Goal: Task Accomplishment & Management: Manage account settings

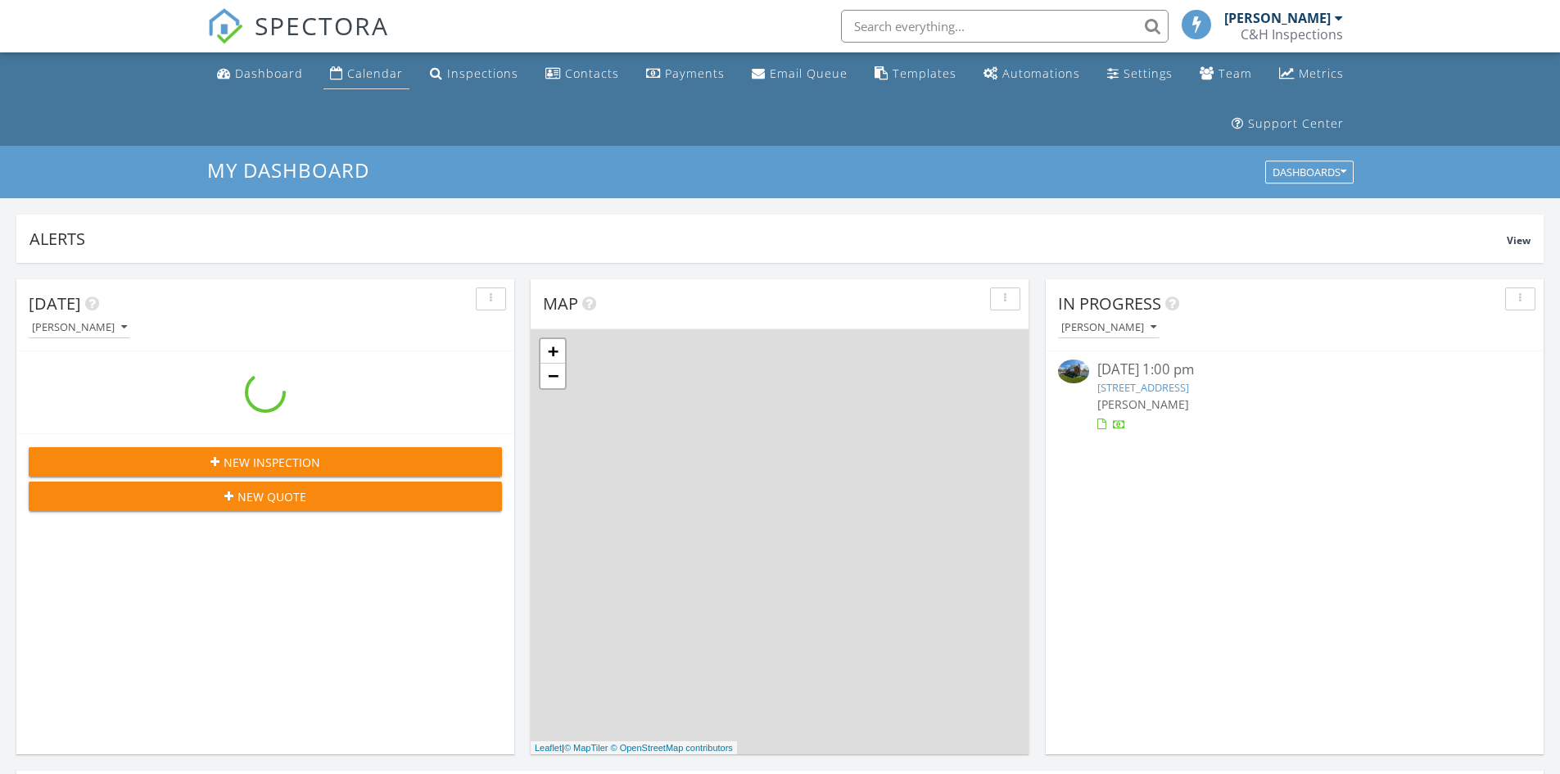
scroll to position [1515, 1585]
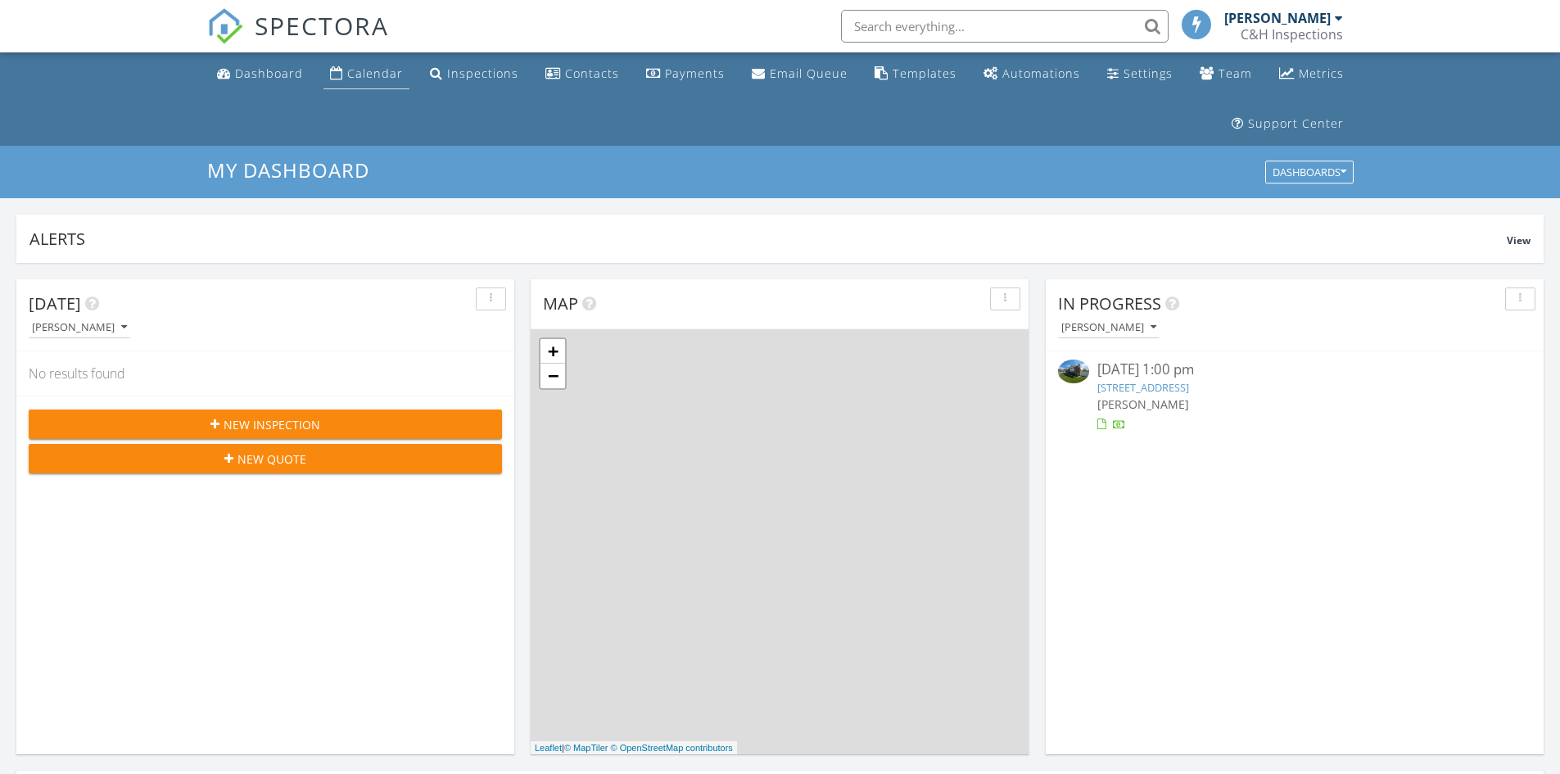
click at [392, 63] on link "Calendar" at bounding box center [366, 74] width 86 height 30
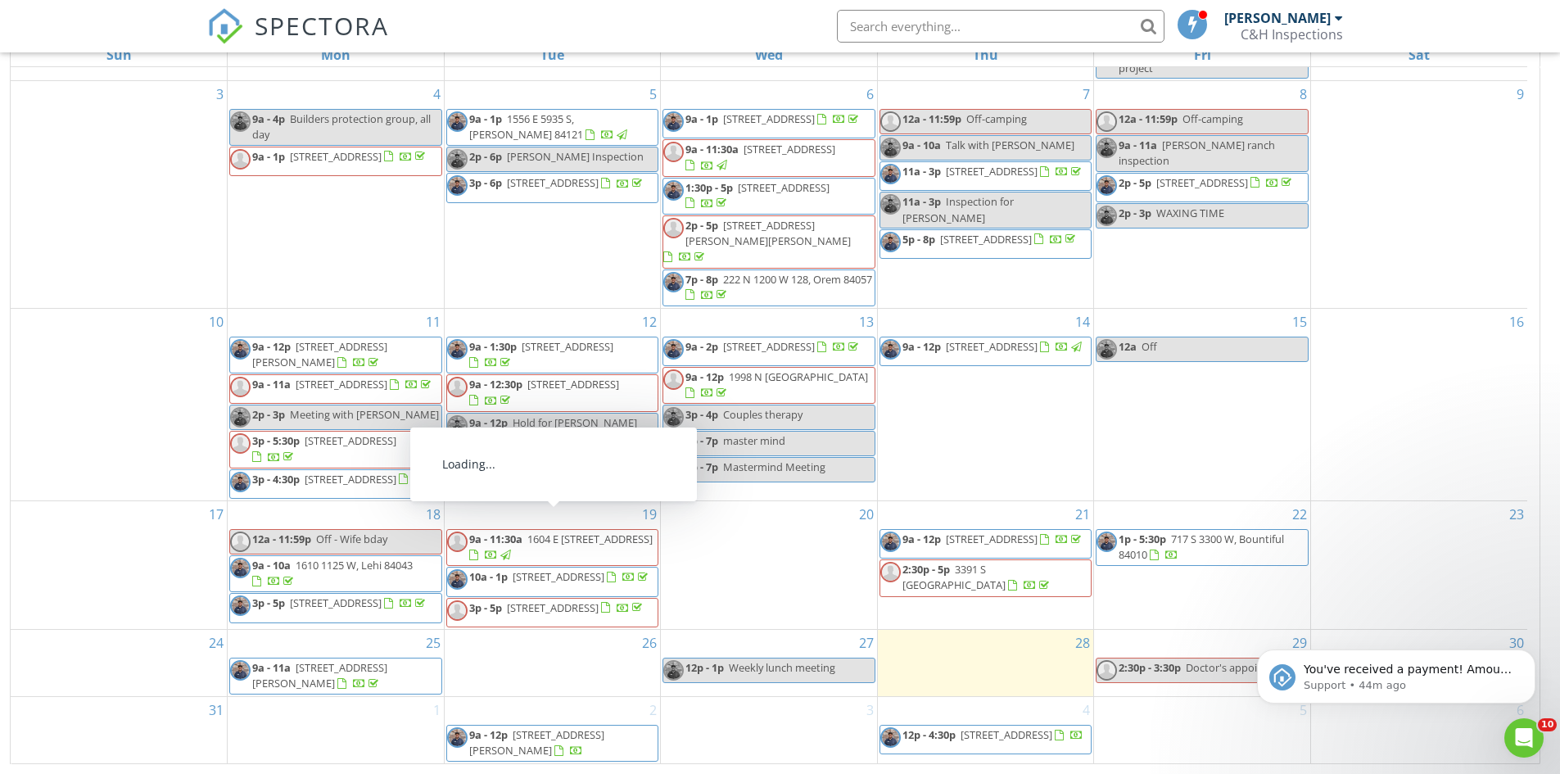
click at [594, 531] on span "1604 E 3300 S, Millcreek 84106" at bounding box center [589, 538] width 125 height 15
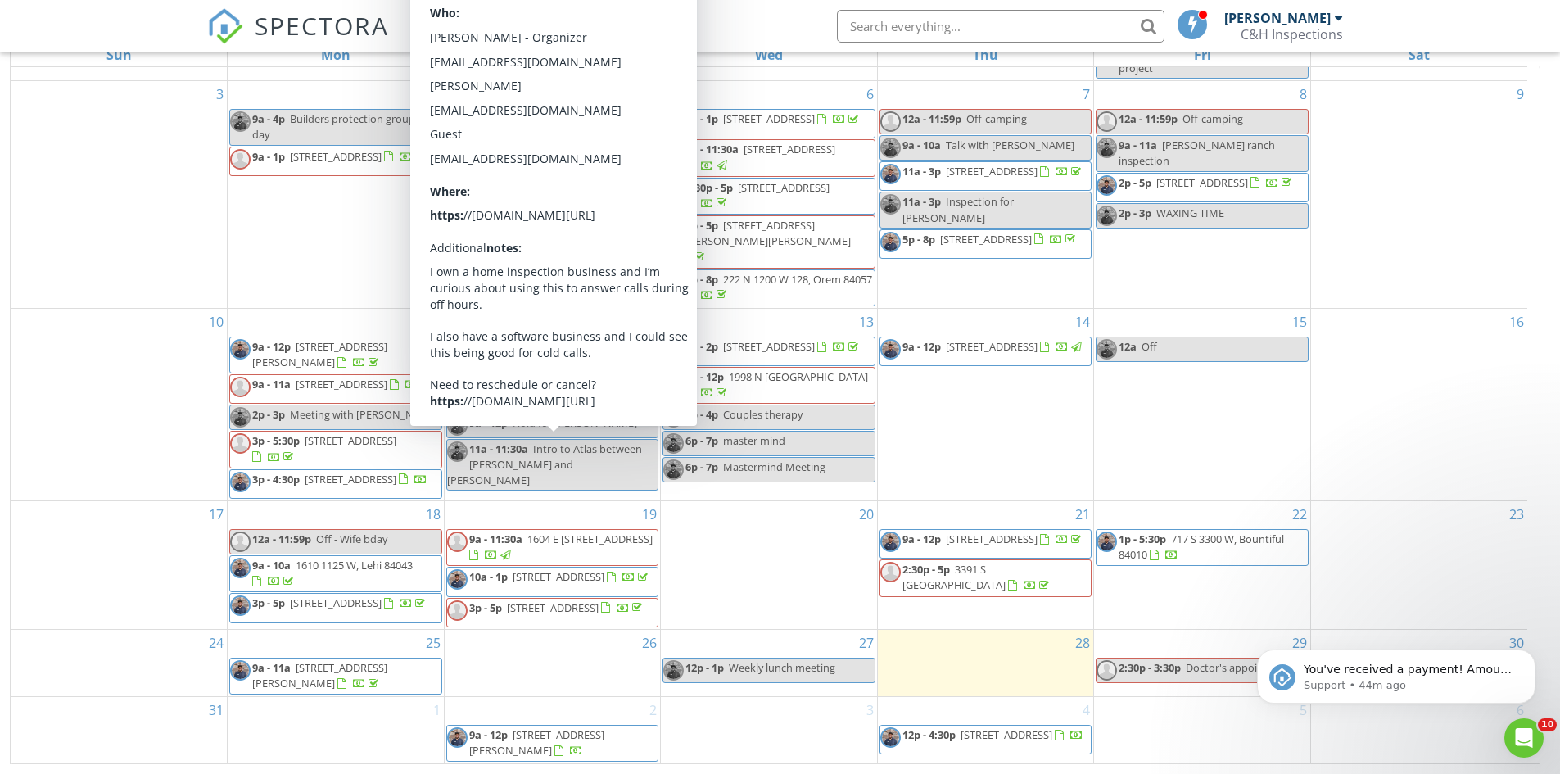
scroll to position [173, 0]
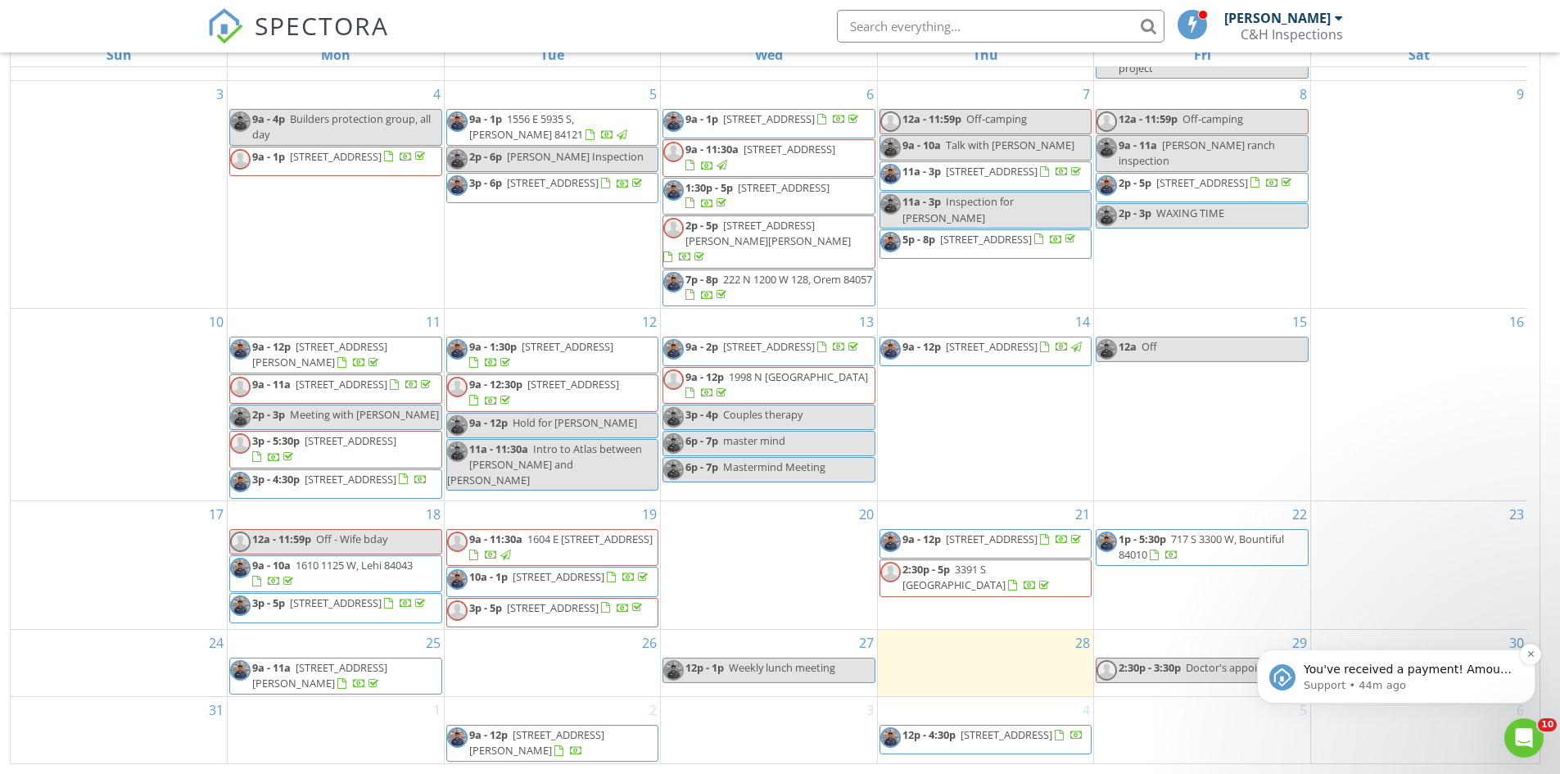
click at [1461, 666] on p "You've received a payment! Amount $330.00 Fee $9.38 Net $320.62 Transaction # p…" at bounding box center [1408, 670] width 211 height 16
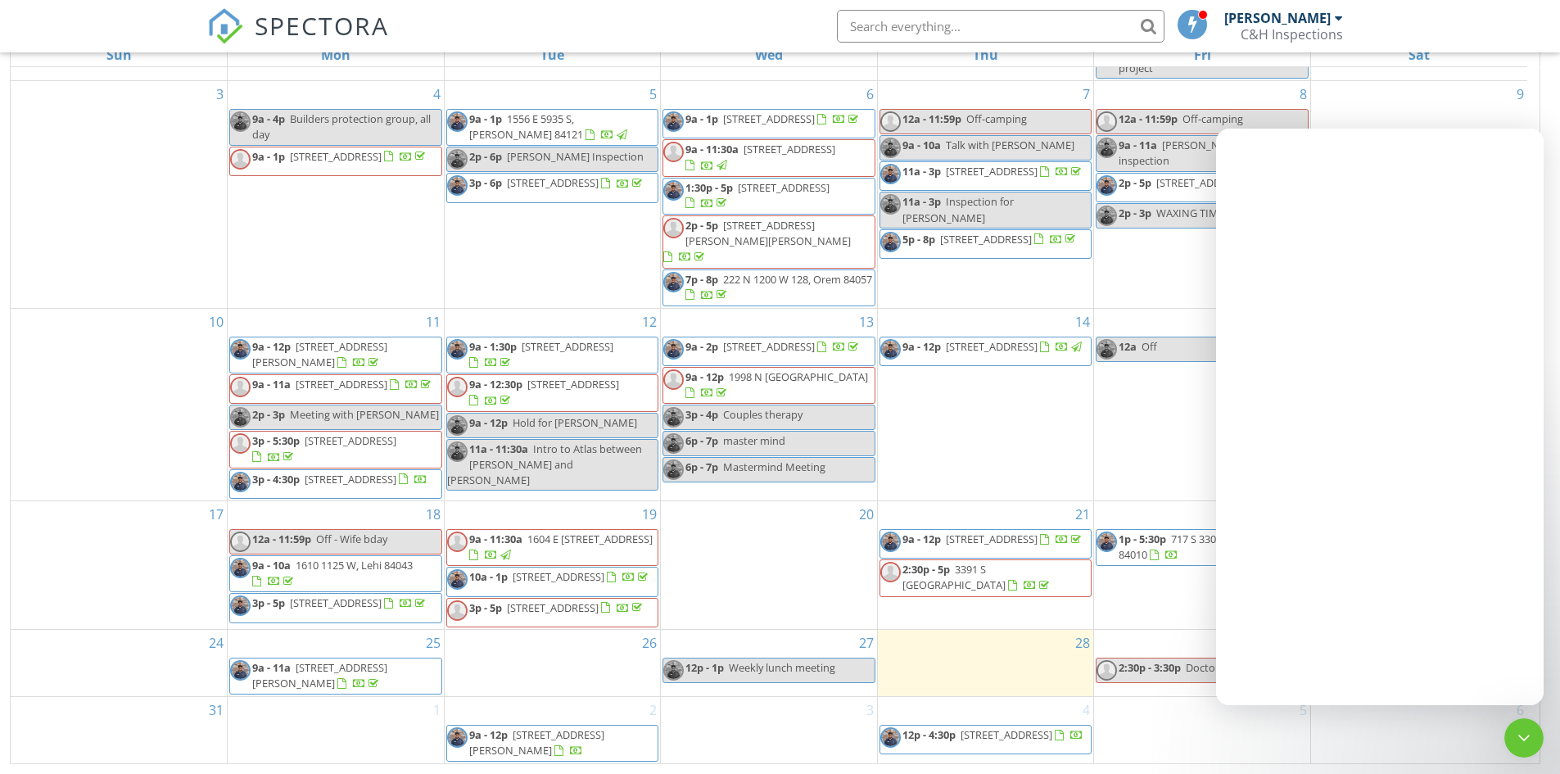
scroll to position [0, 0]
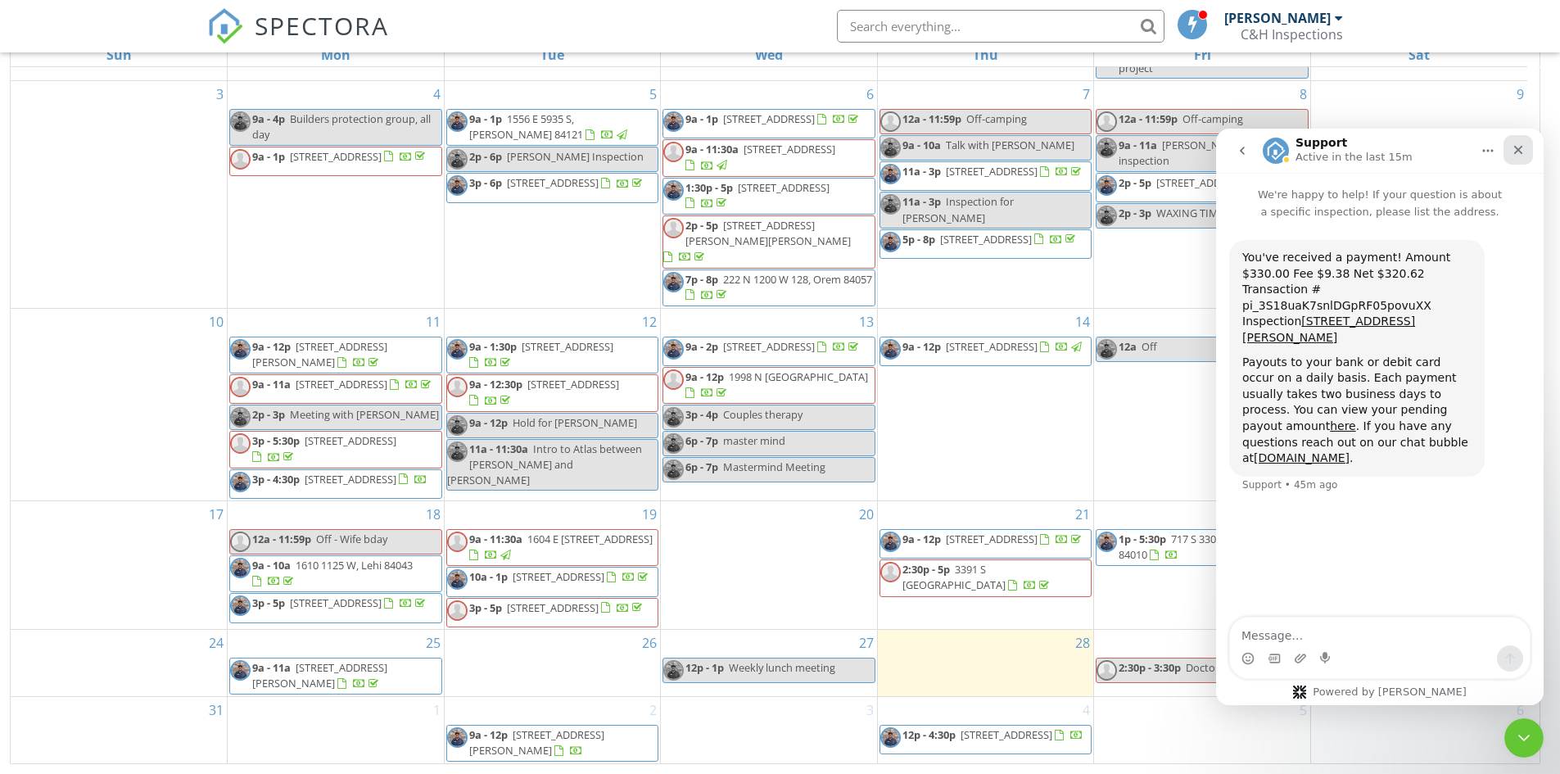
click at [1513, 158] on div "Close" at bounding box center [1517, 149] width 29 height 29
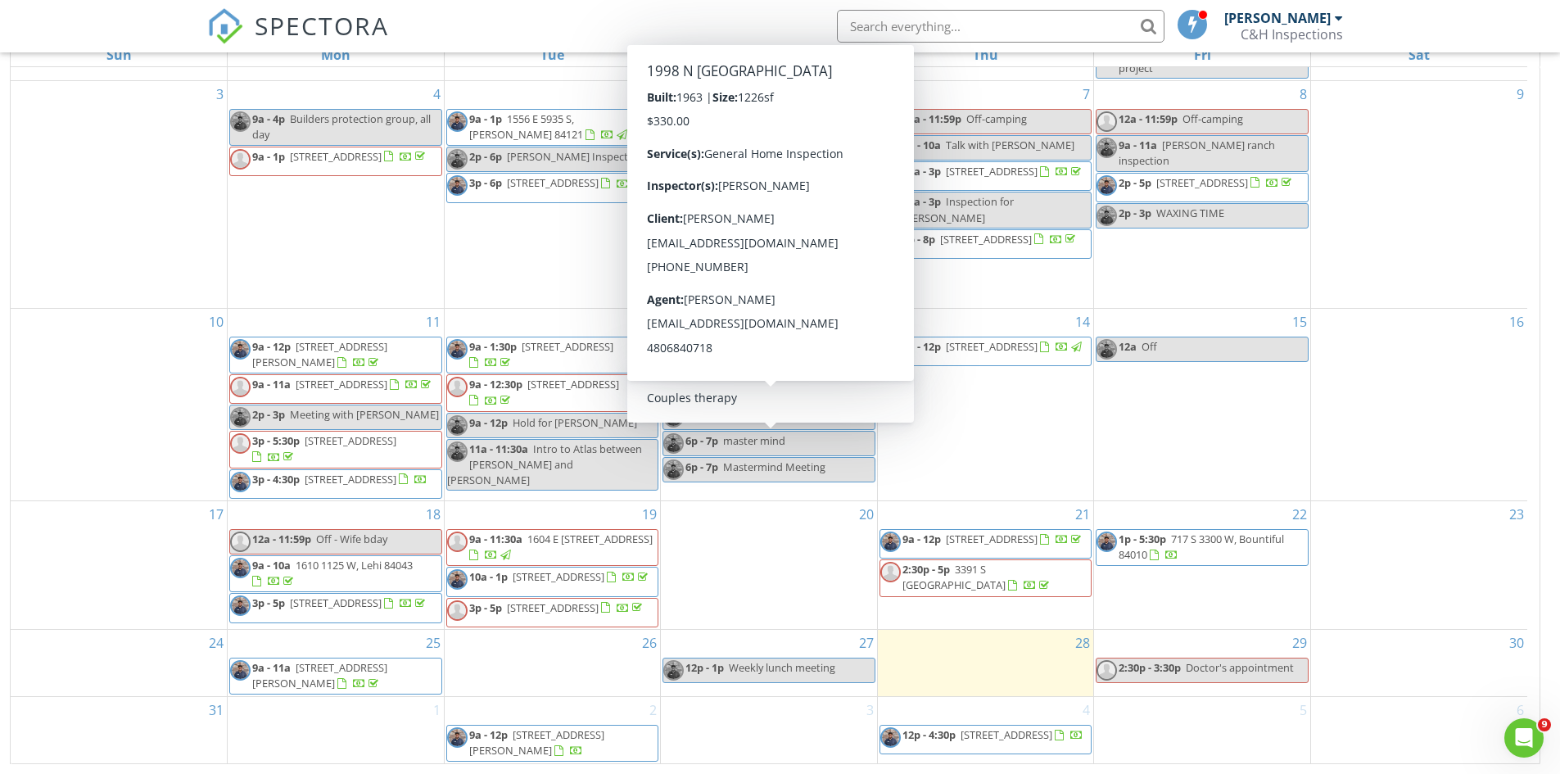
scroll to position [173, 0]
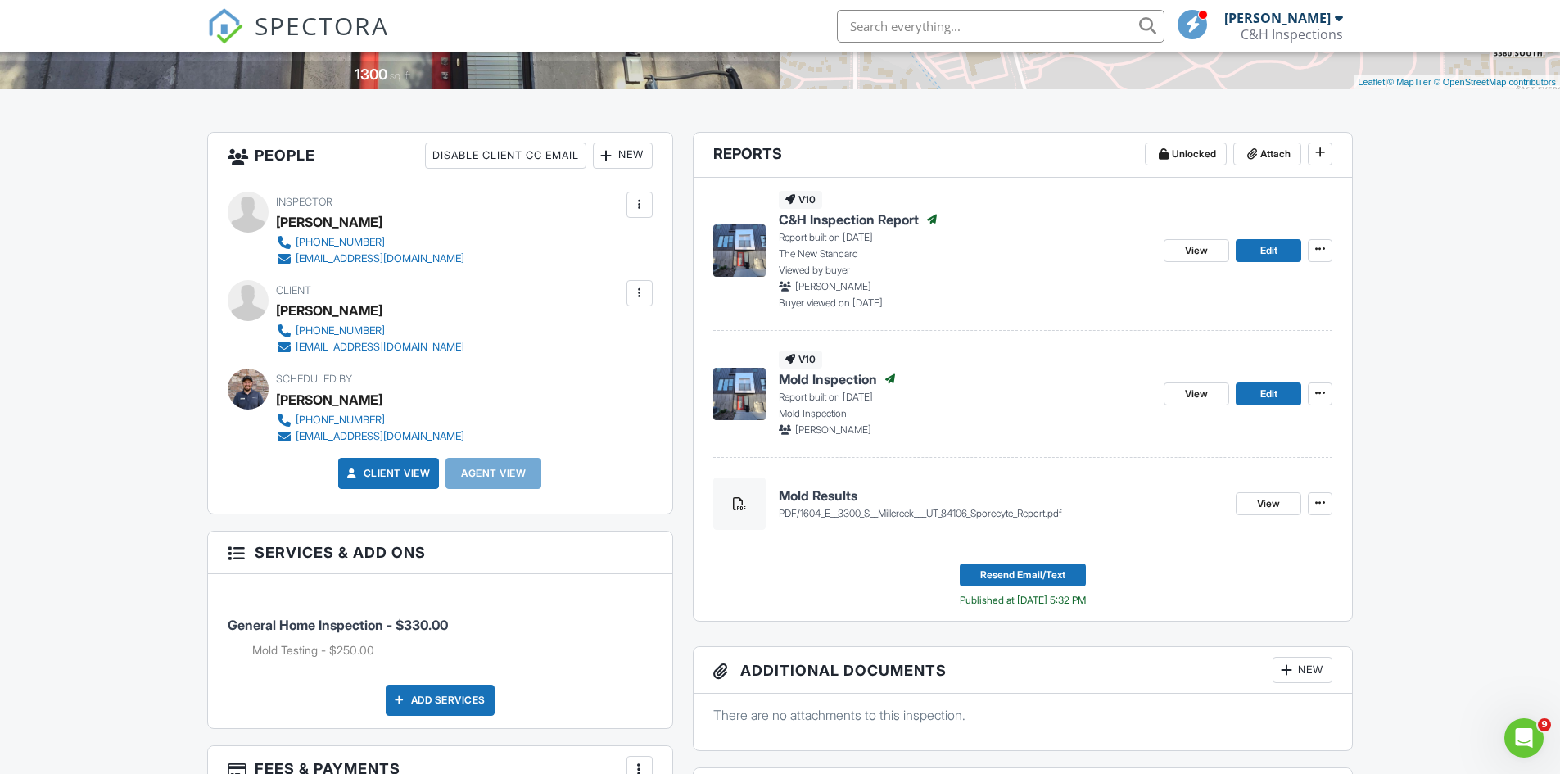
scroll to position [573, 0]
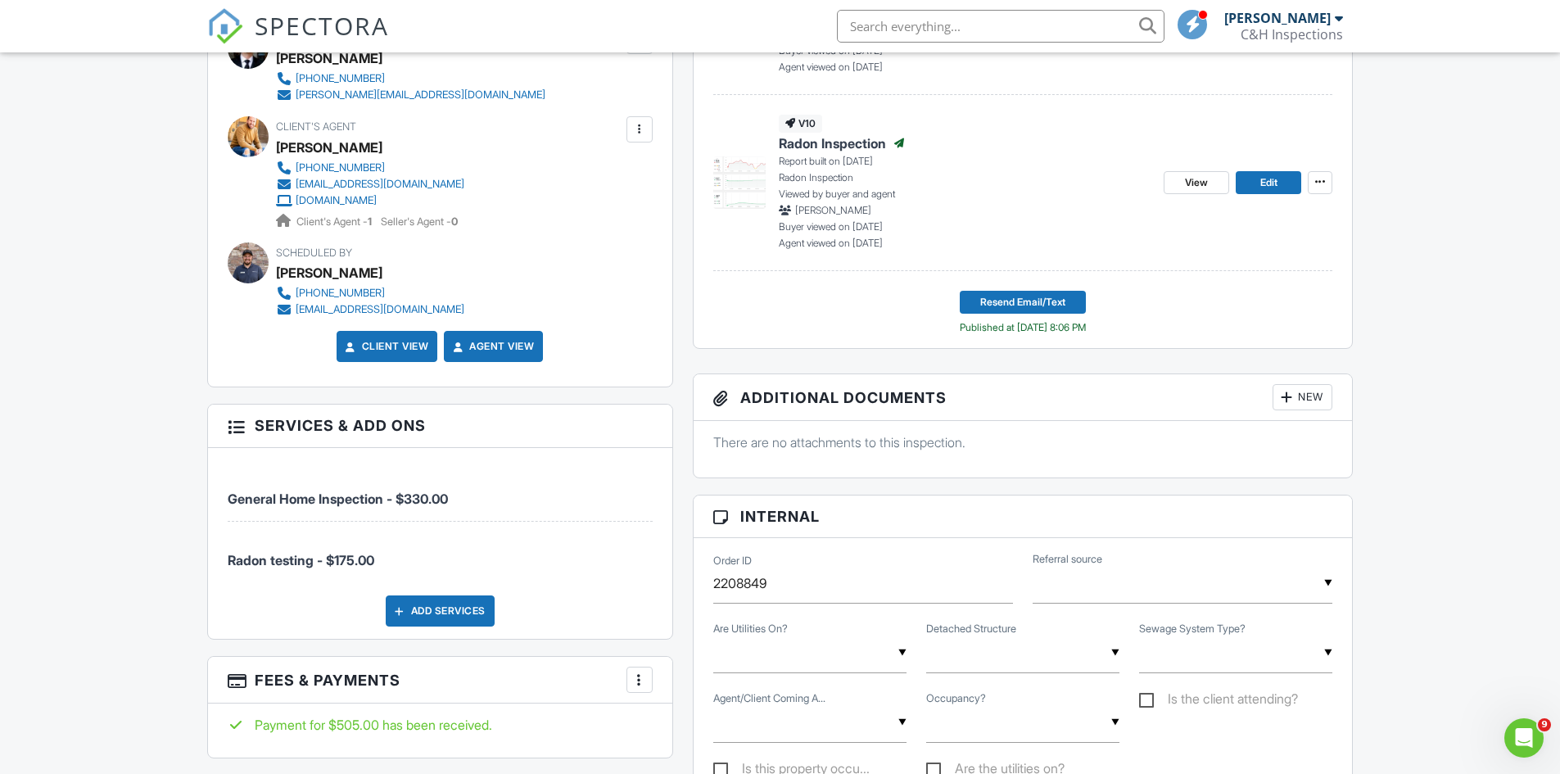
scroll to position [655, 0]
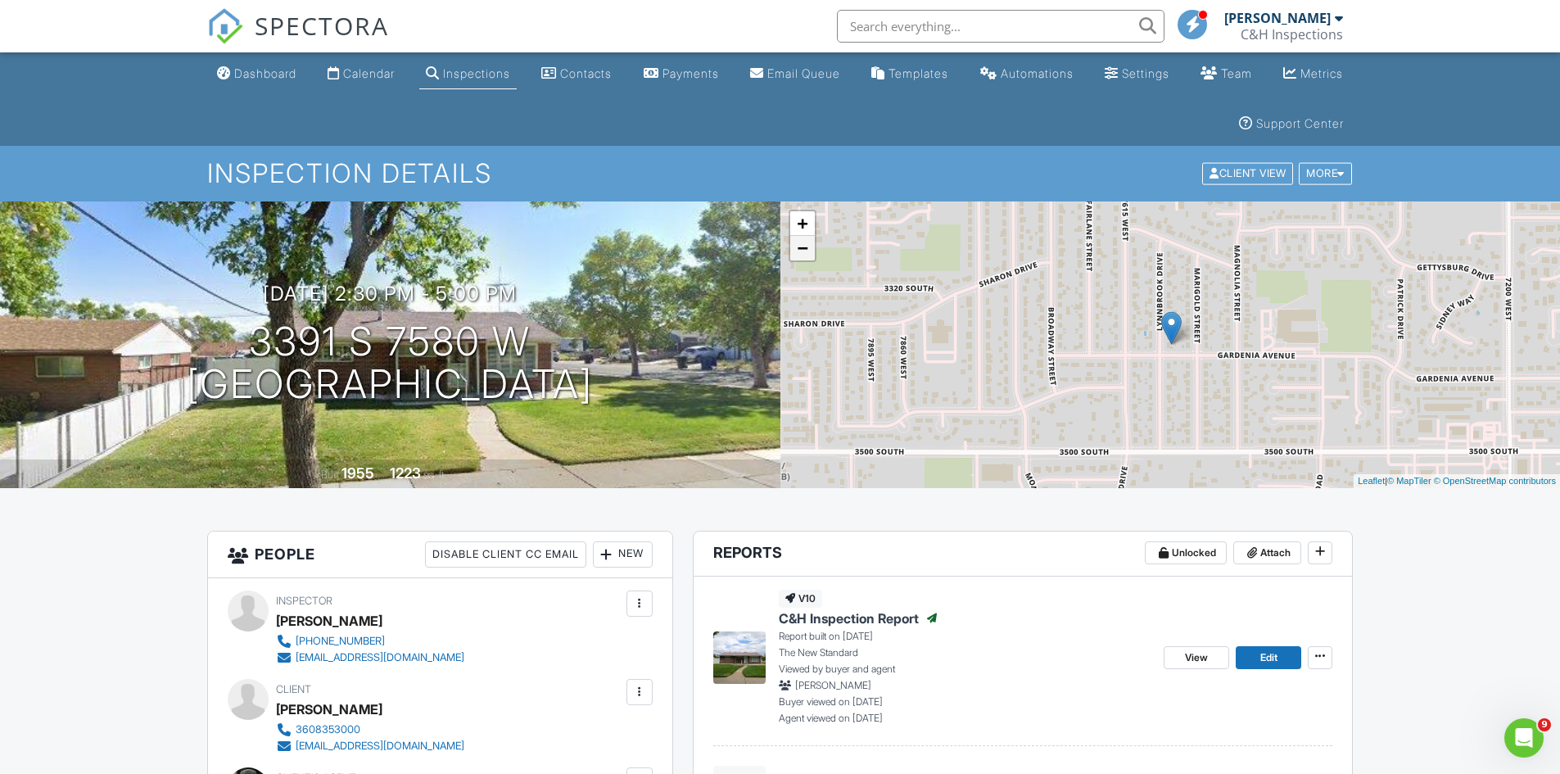
click at [807, 260] on link "−" at bounding box center [802, 248] width 25 height 25
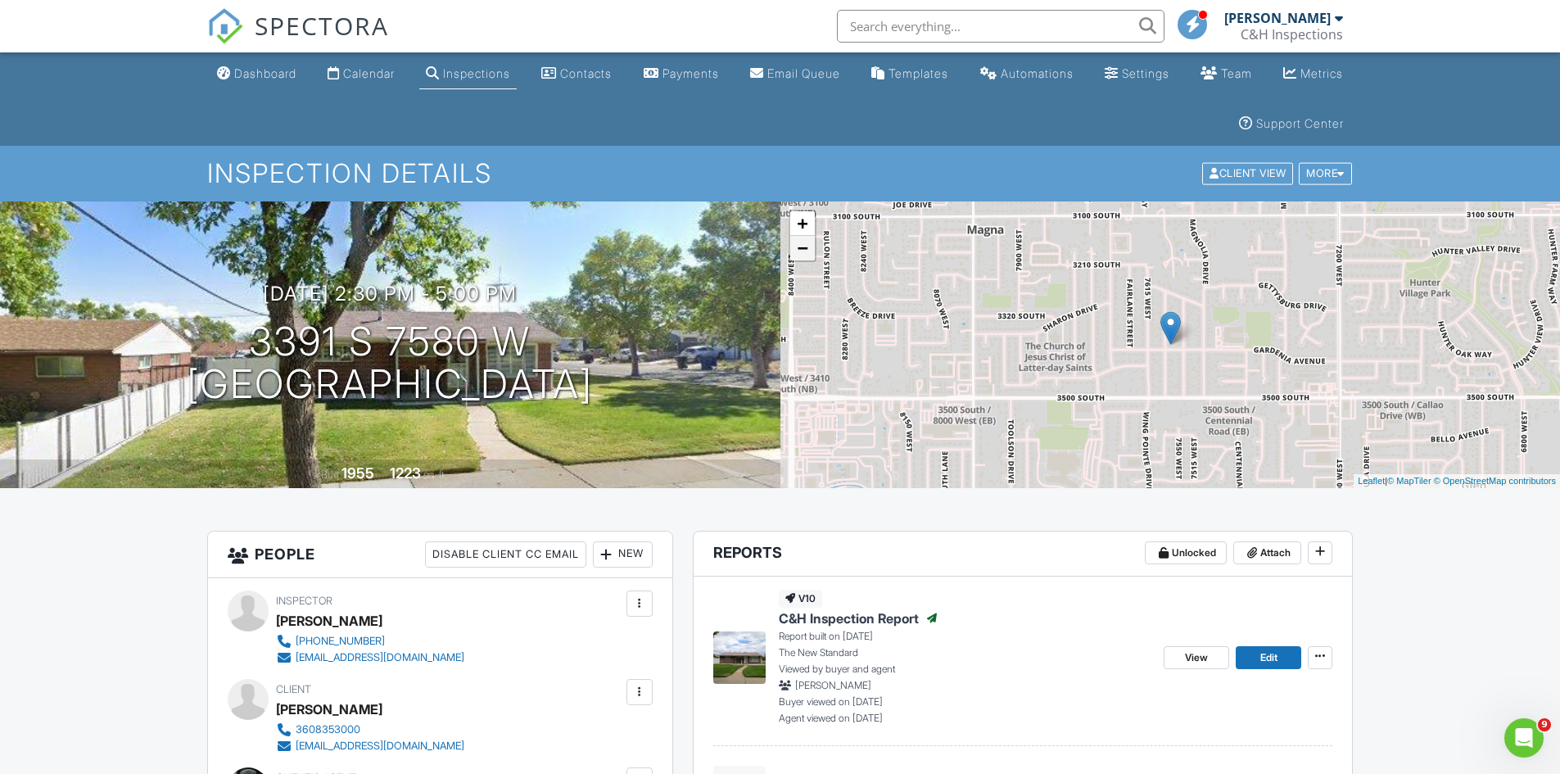
click at [807, 260] on link "−" at bounding box center [802, 248] width 25 height 25
